Goal: Transaction & Acquisition: Register for event/course

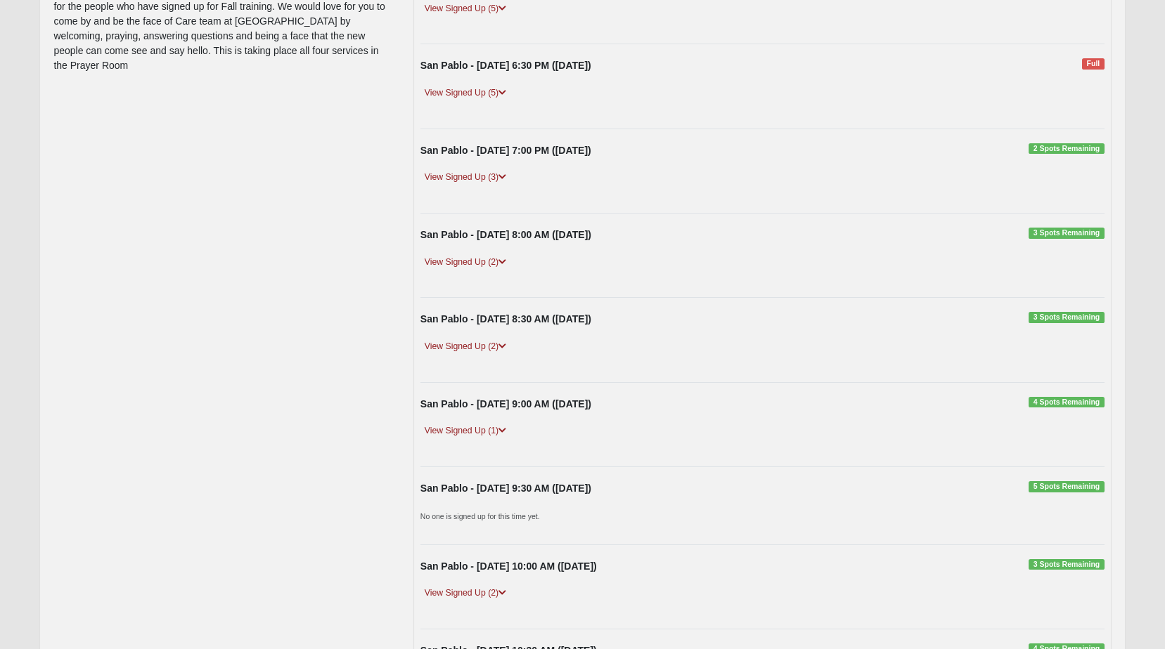
scroll to position [281, 0]
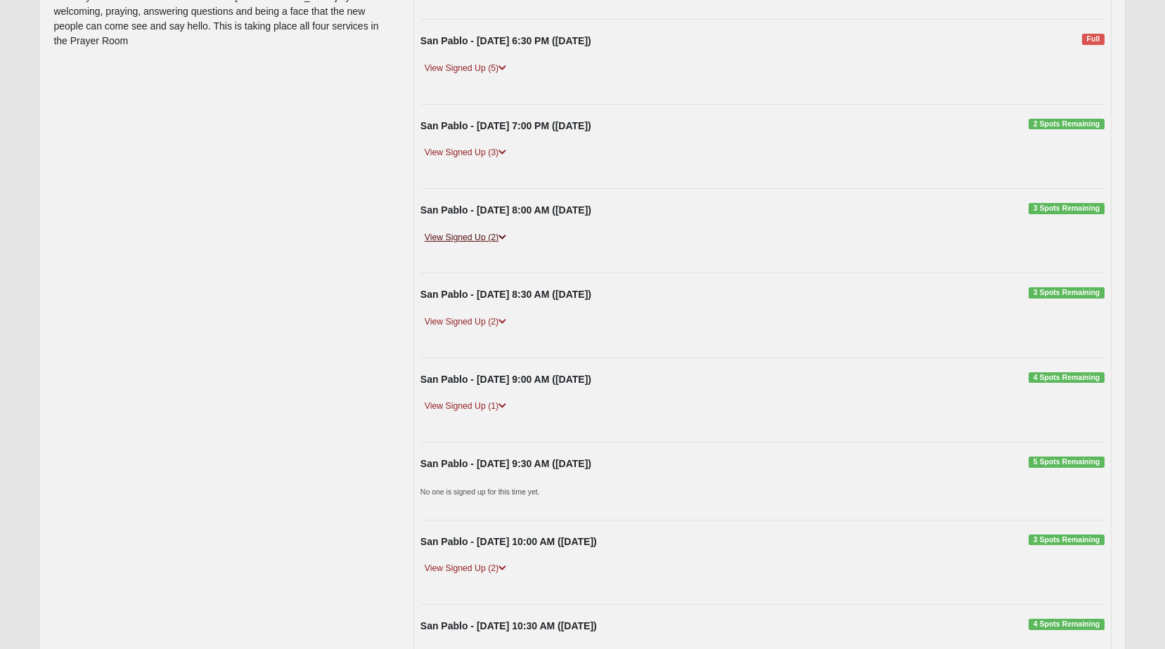
click at [444, 235] on link "View Signed Up (2)" at bounding box center [465, 238] width 90 height 15
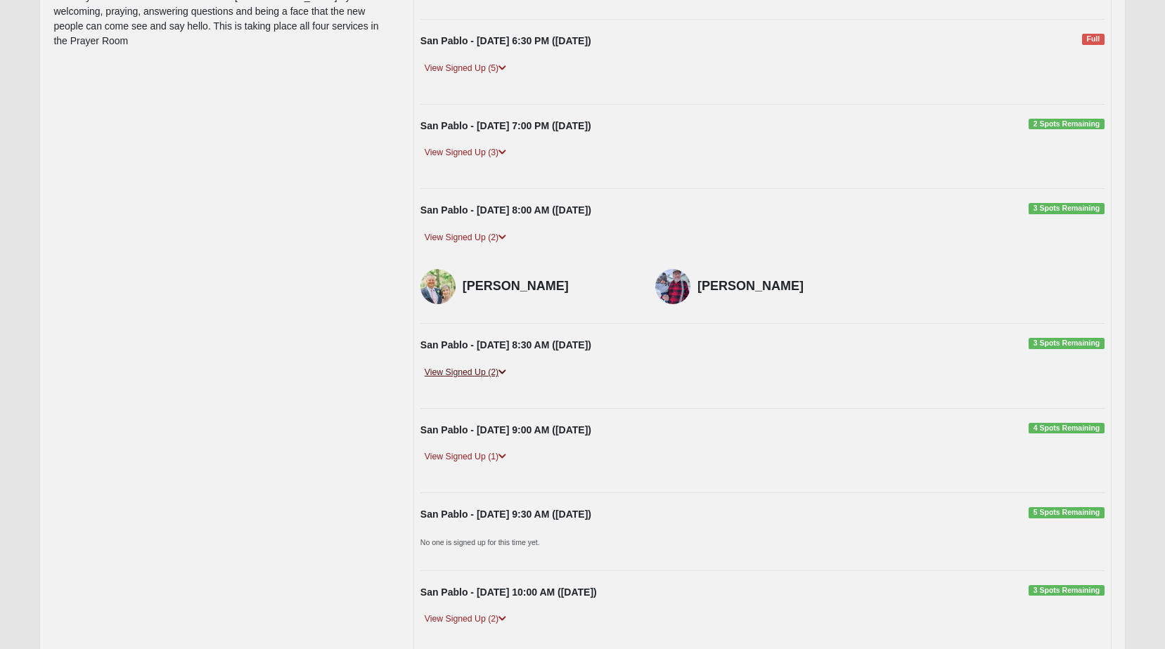
click at [445, 372] on link "View Signed Up (2)" at bounding box center [465, 372] width 90 height 15
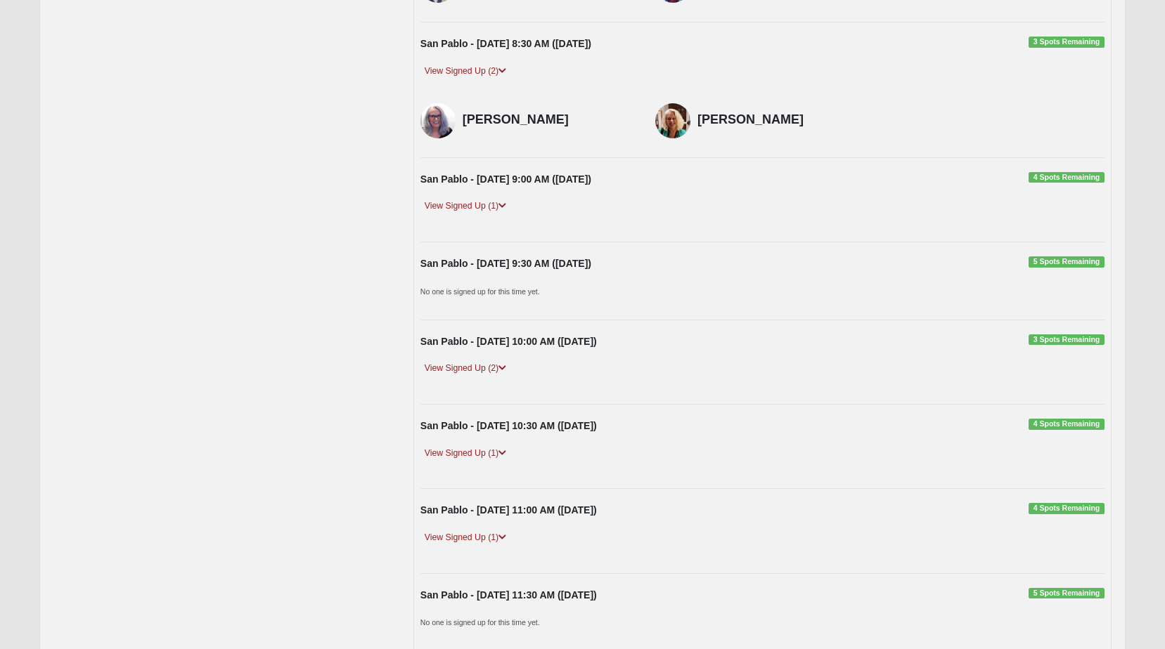
scroll to position [633, 0]
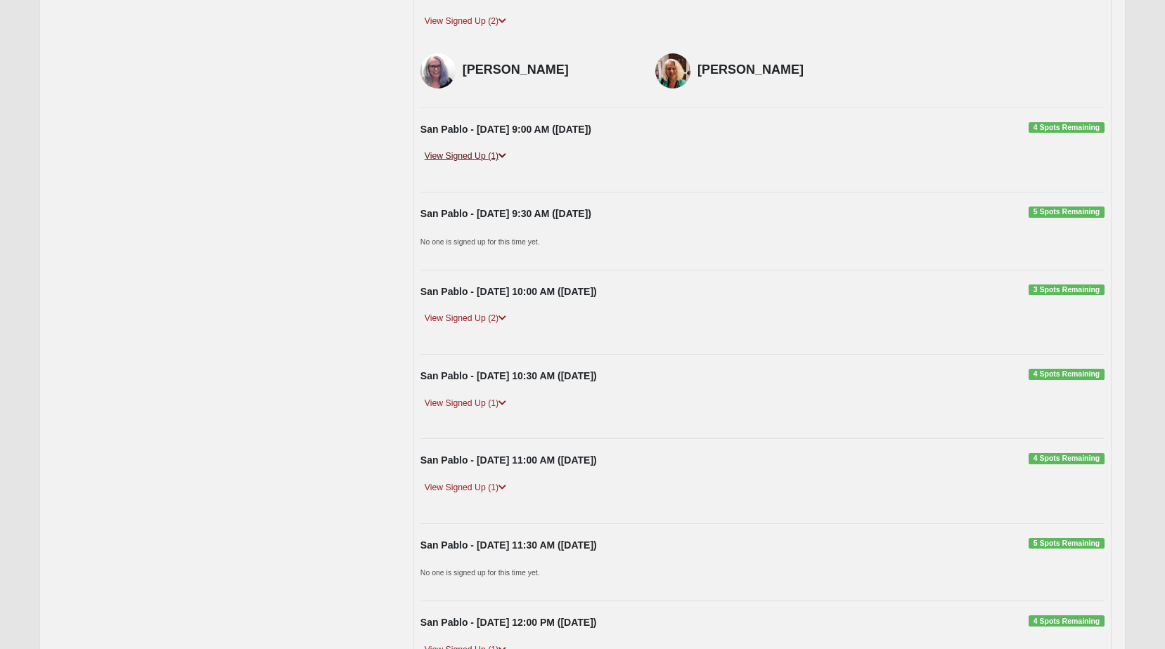
click at [467, 155] on link "View Signed Up (1)" at bounding box center [465, 156] width 90 height 15
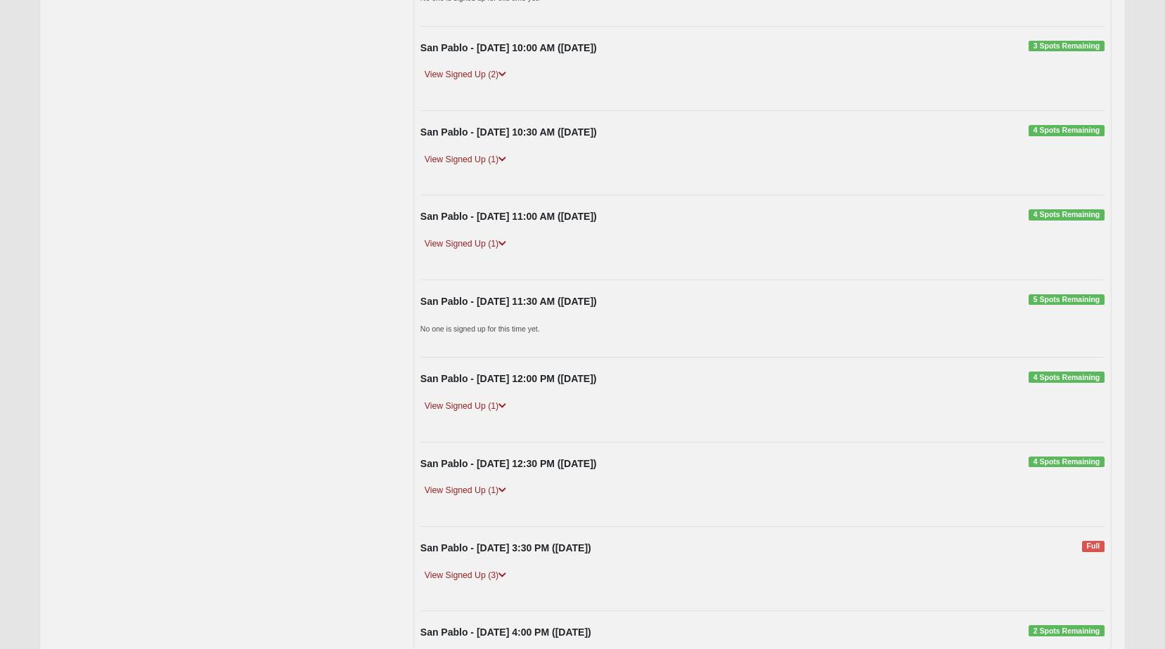
scroll to position [1125, 0]
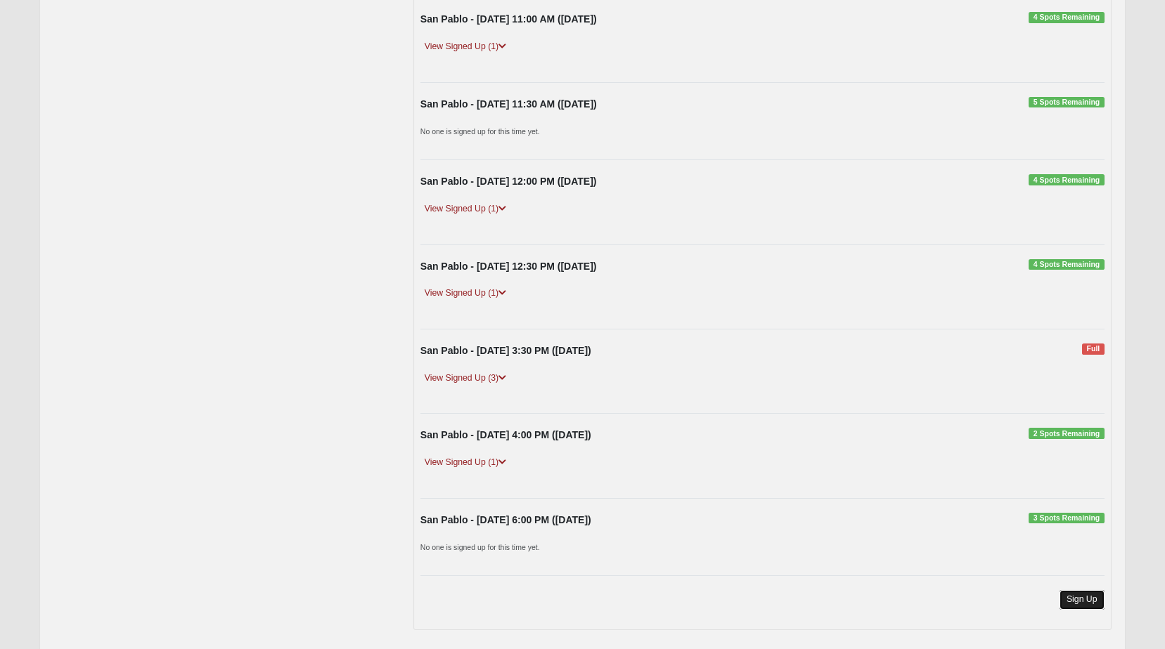
click at [1085, 607] on link "Sign Up" at bounding box center [1081, 599] width 45 height 19
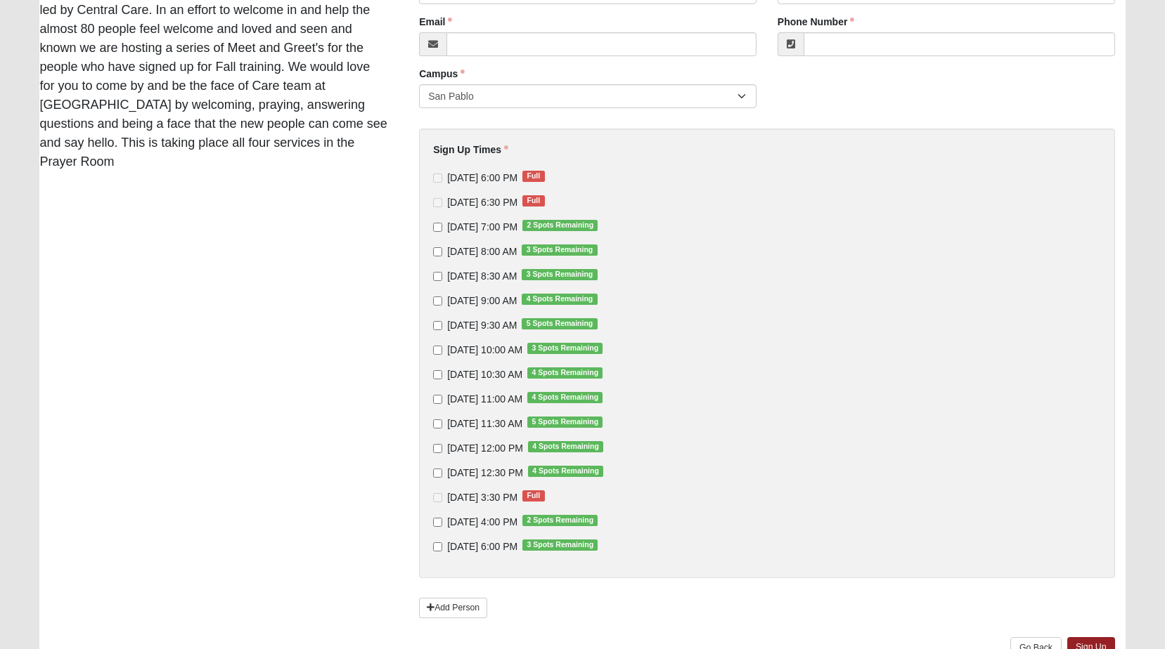
scroll to position [211, 0]
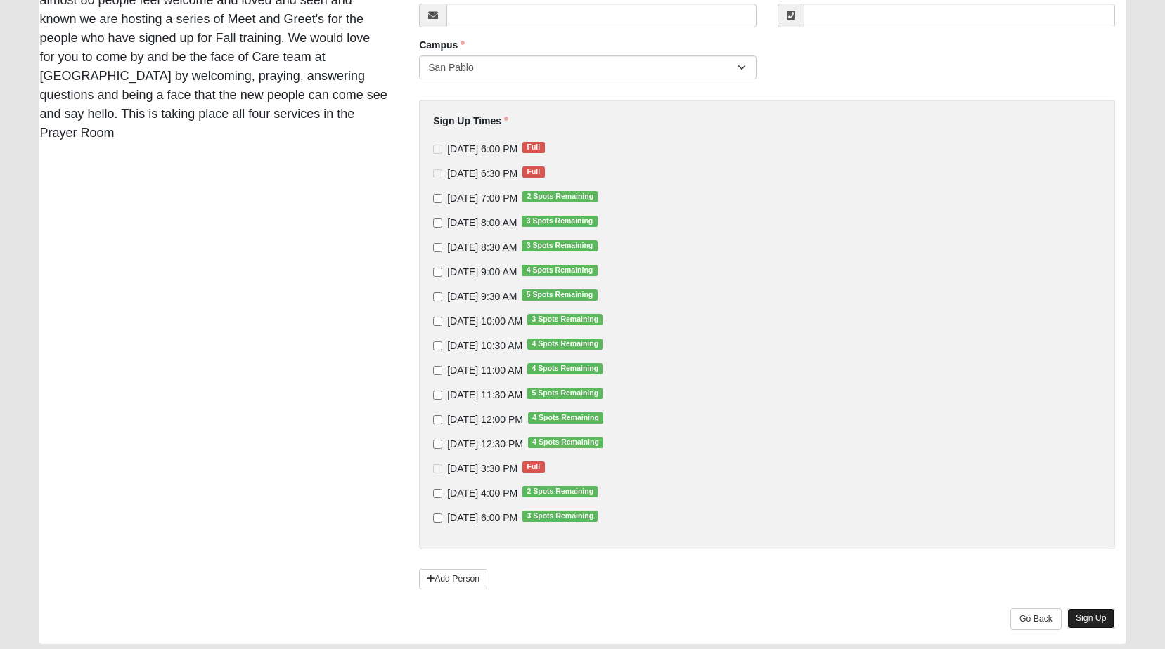
click at [1086, 622] on link "Sign Up" at bounding box center [1091, 619] width 48 height 20
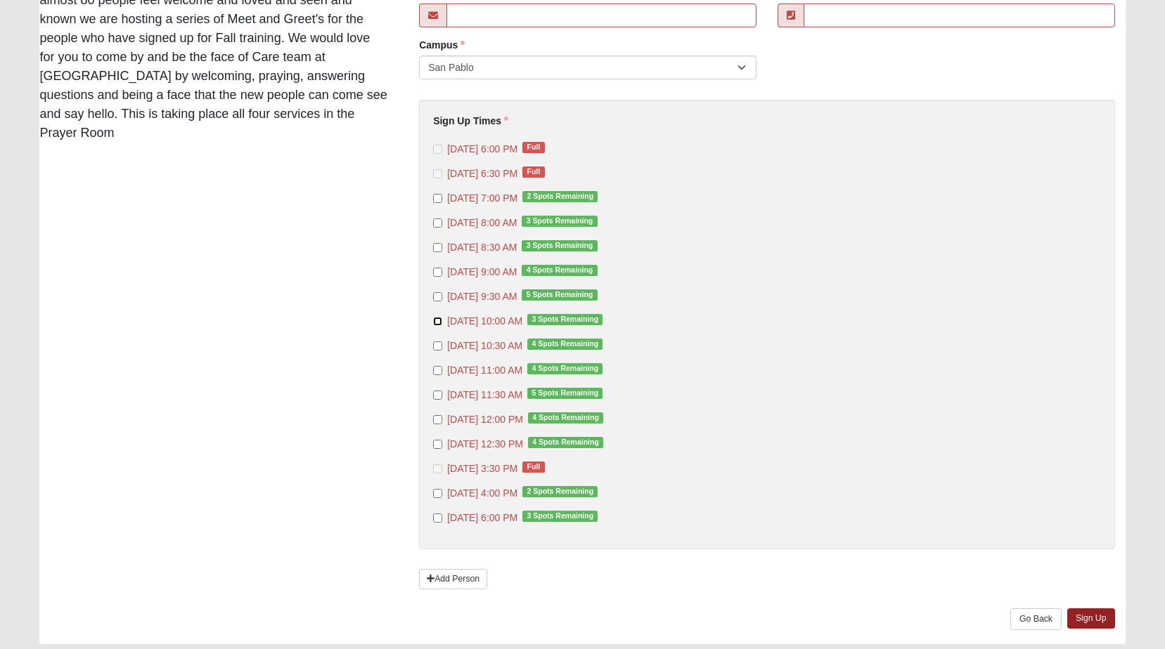
click at [437, 323] on input "9/7/2025 10:00 AM 3 Spots Remaining" at bounding box center [437, 321] width 9 height 9
checkbox input "false"
click at [437, 424] on input "9/7/2025 12:00 PM 4 Spots Remaining" at bounding box center [437, 419] width 9 height 9
checkbox input "true"
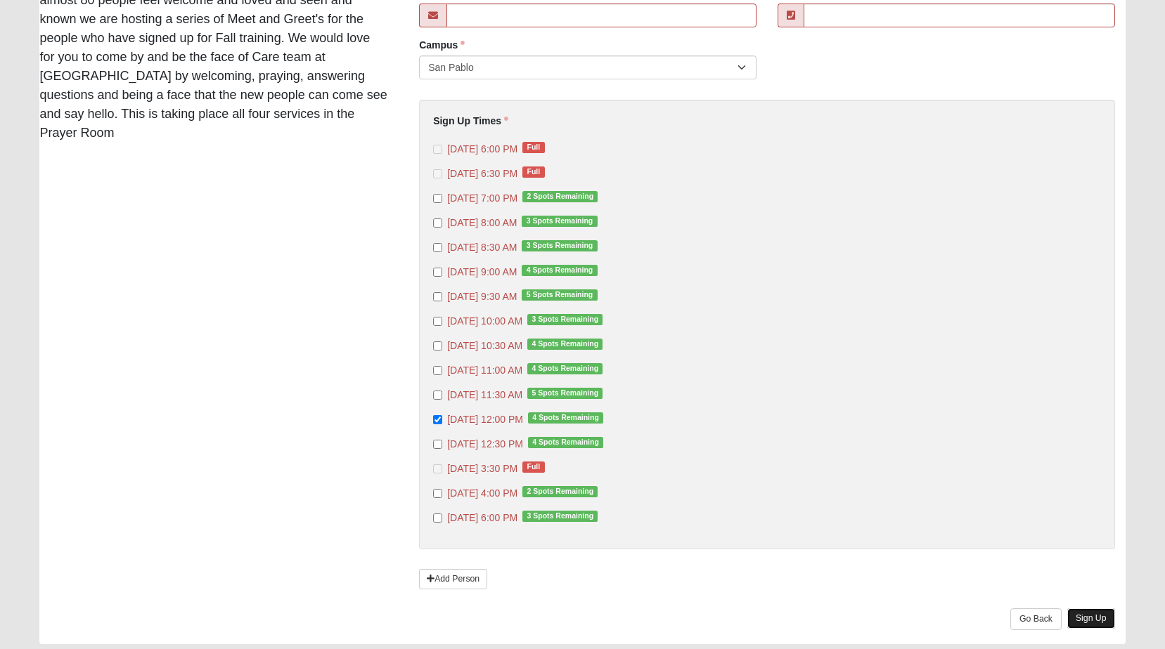
click at [1091, 618] on link "Sign Up" at bounding box center [1091, 619] width 48 height 20
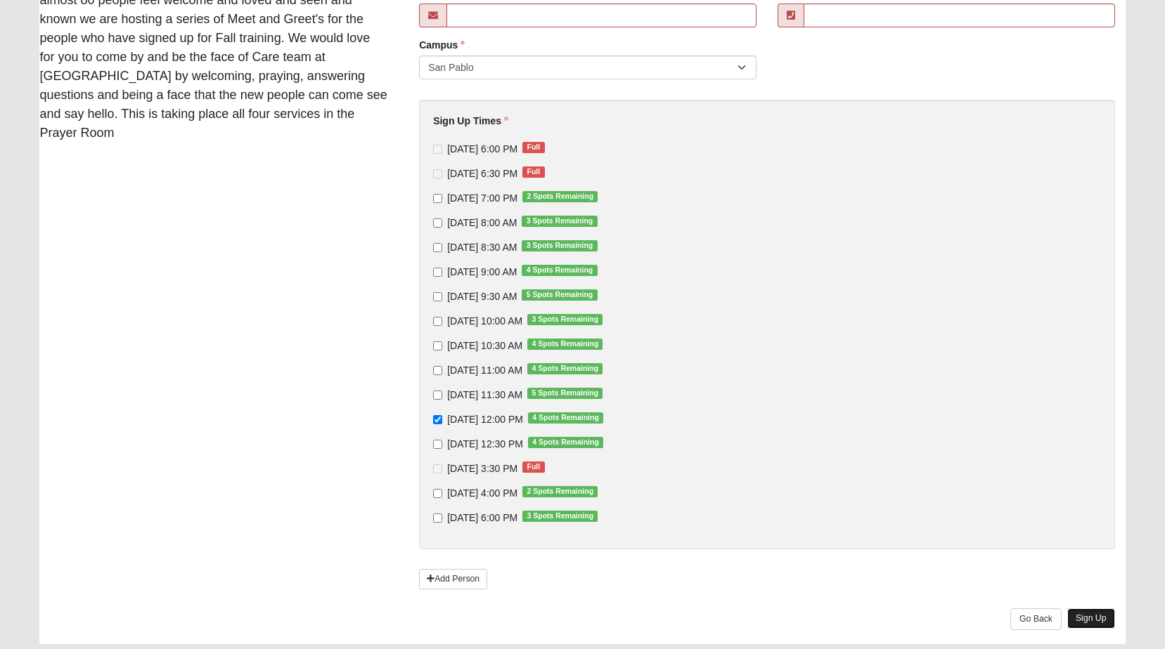
click at [1087, 621] on link "Sign Up" at bounding box center [1091, 619] width 48 height 20
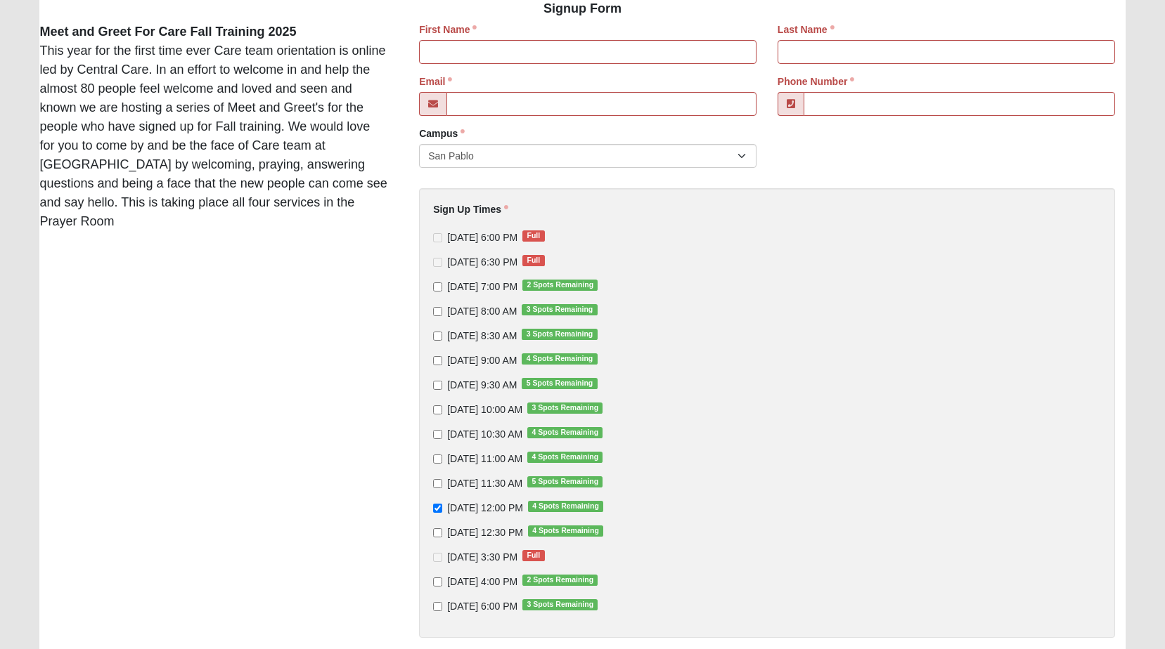
scroll to position [0, 0]
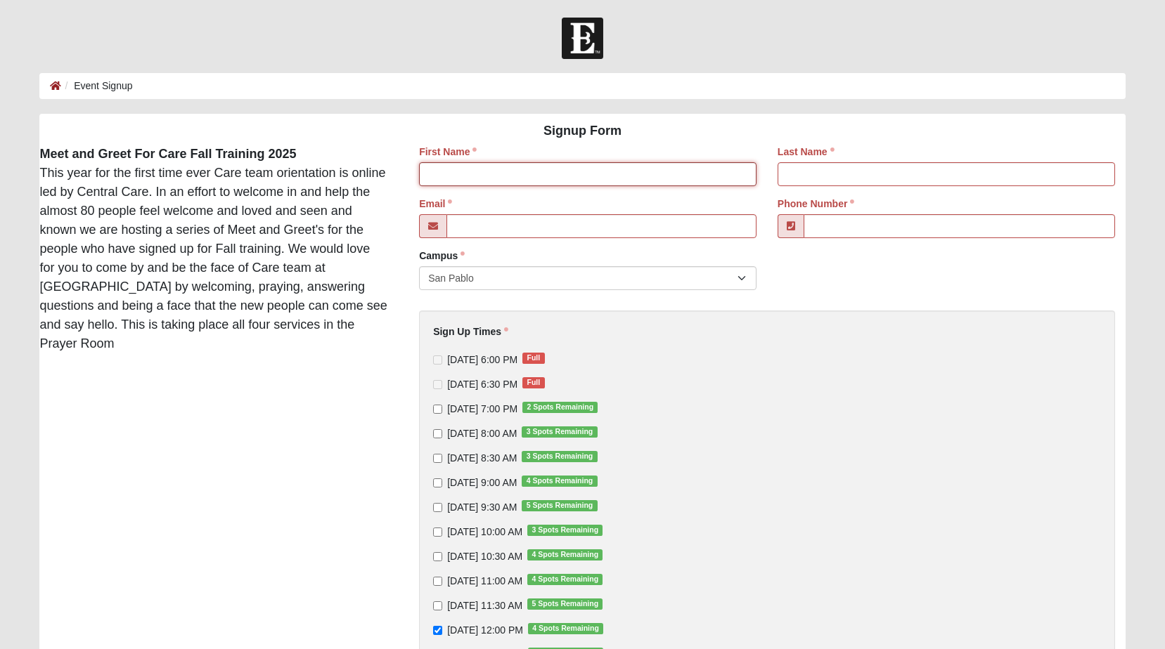
click at [453, 176] on input "First Name" at bounding box center [587, 174] width 337 height 24
type input "Roxanne"
type input "Buckland"
type input "intercession2018@gmail.com"
type input "(904) 891-1894"
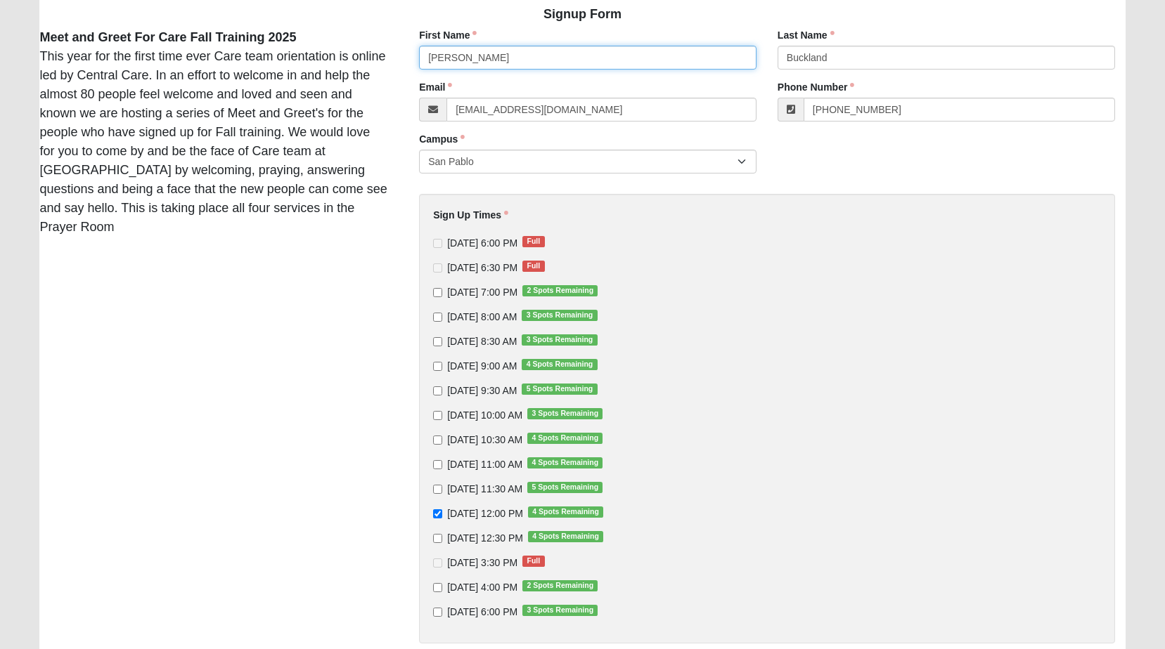
scroll to position [257, 0]
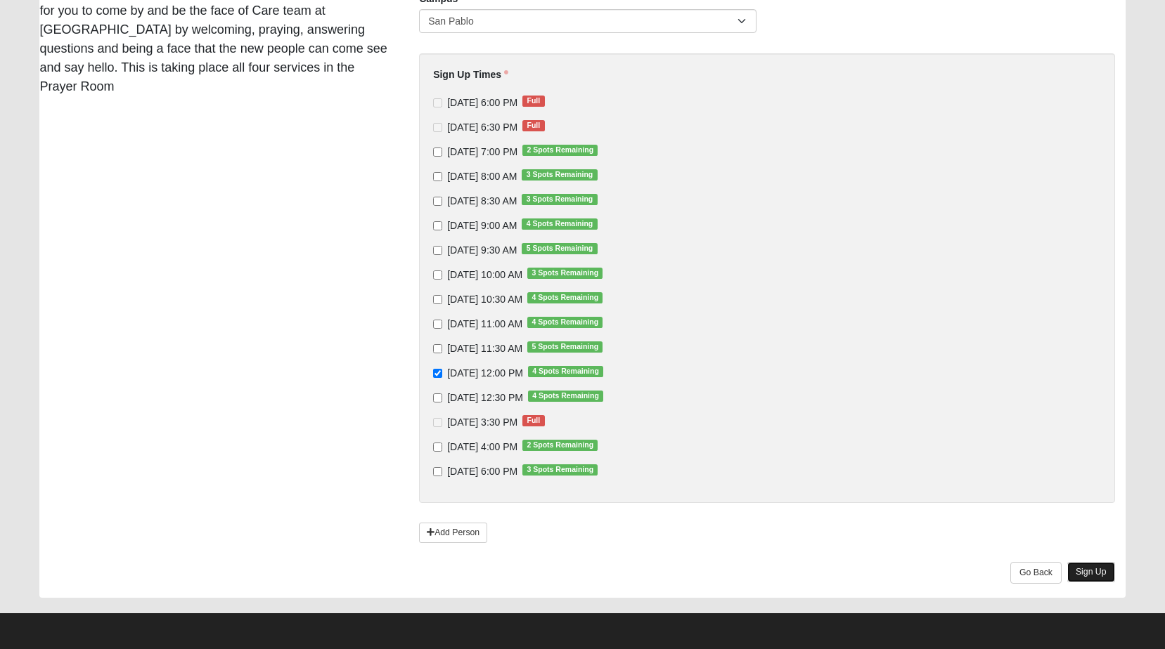
click at [1084, 580] on link "Sign Up" at bounding box center [1091, 572] width 48 height 20
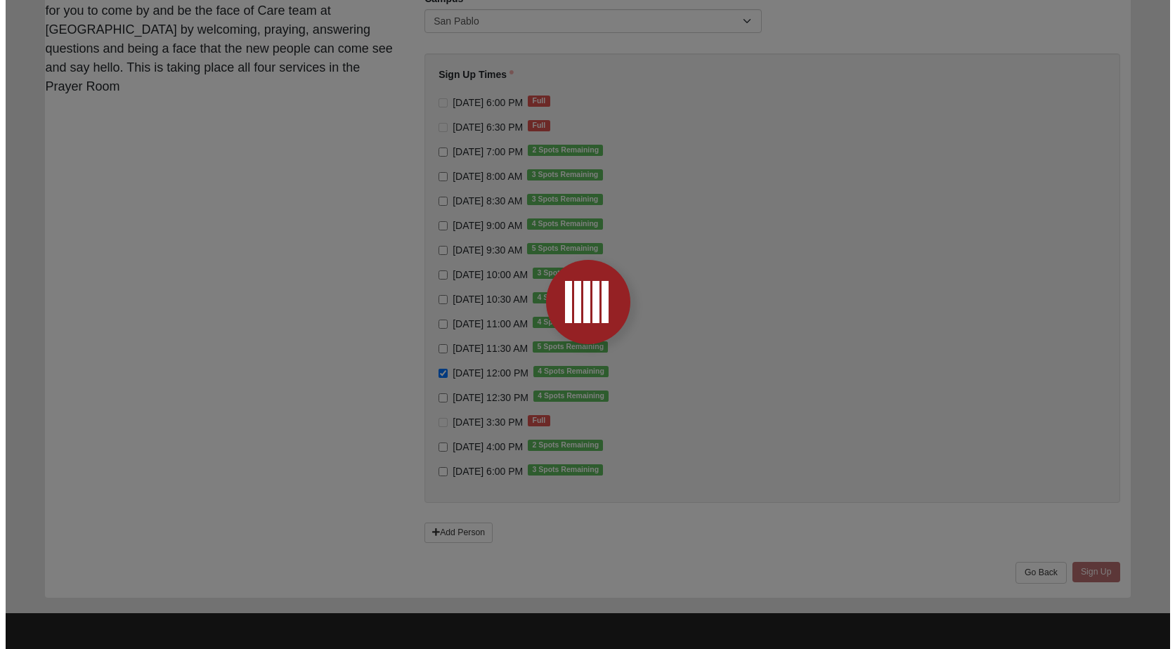
scroll to position [0, 0]
